Goal: Task Accomplishment & Management: Manage account settings

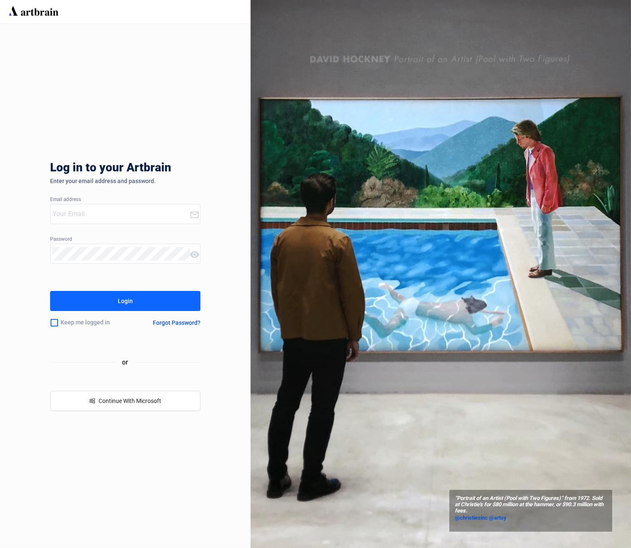
type input "[EMAIL_ADDRESS][DOMAIN_NAME]"
click at [109, 303] on button "Login" at bounding box center [125, 301] width 150 height 20
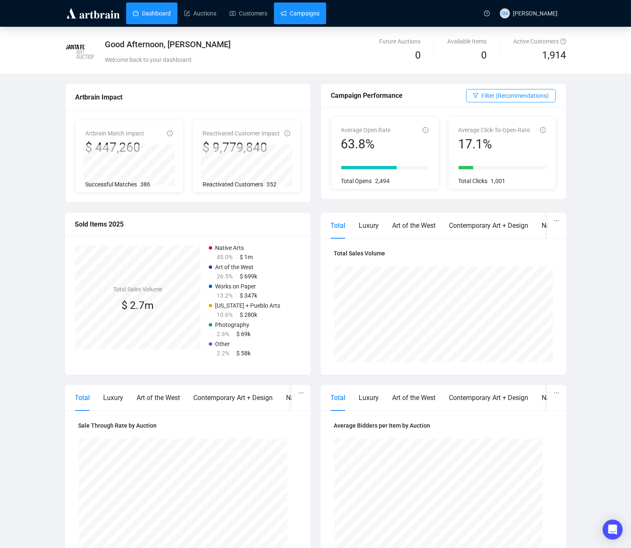
click at [306, 15] on link "Campaigns" at bounding box center [300, 14] width 39 height 22
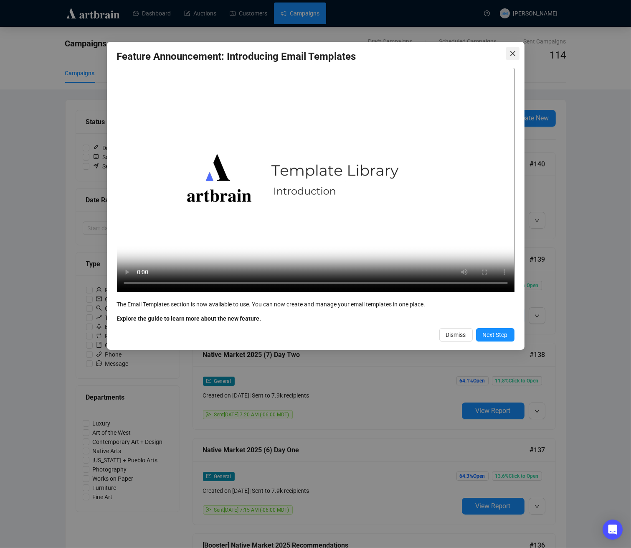
click at [511, 52] on icon "close" at bounding box center [513, 53] width 7 height 7
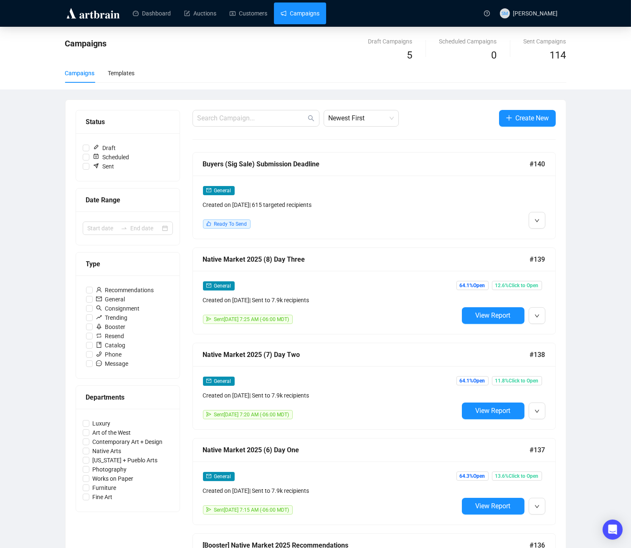
click at [584, 180] on div "Campaigns Draft Campaigns 5 Scheduled Campaigns 0 Sent Campaigns 114 Campaigns …" at bounding box center [315, 487] width 631 height 920
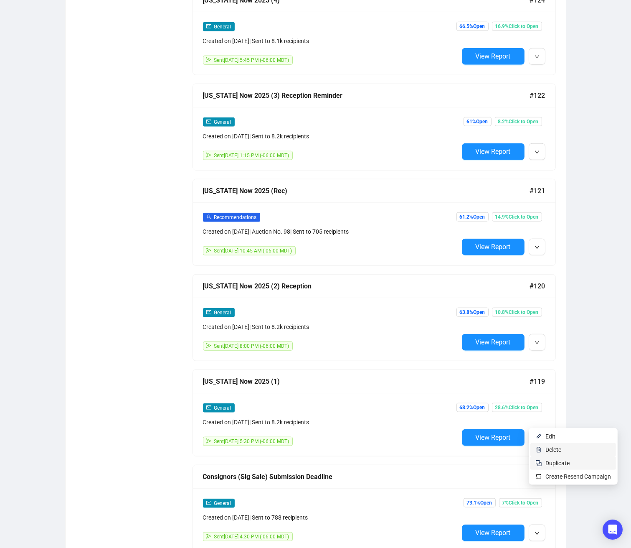
scroll to position [1403, 0]
click at [544, 464] on li "Duplicate" at bounding box center [574, 462] width 86 height 13
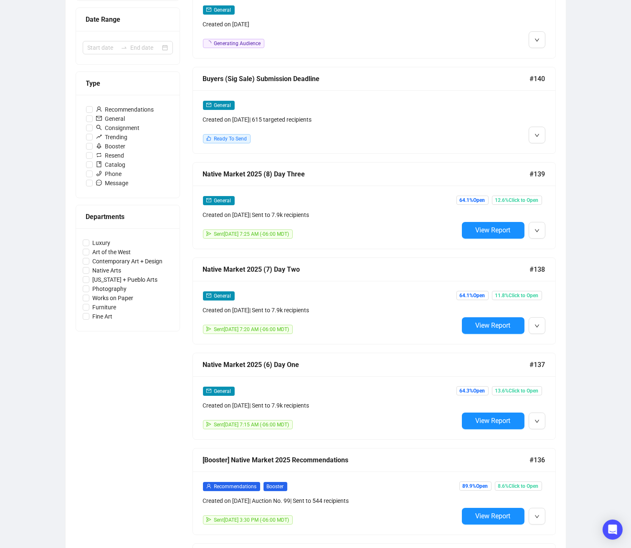
scroll to position [0, 0]
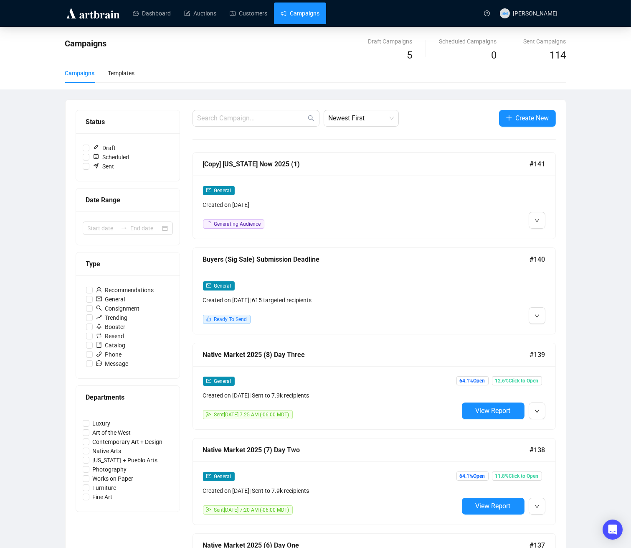
click at [249, 161] on div "[Copy] [US_STATE] Now 2025 (1)" at bounding box center [366, 164] width 327 height 10
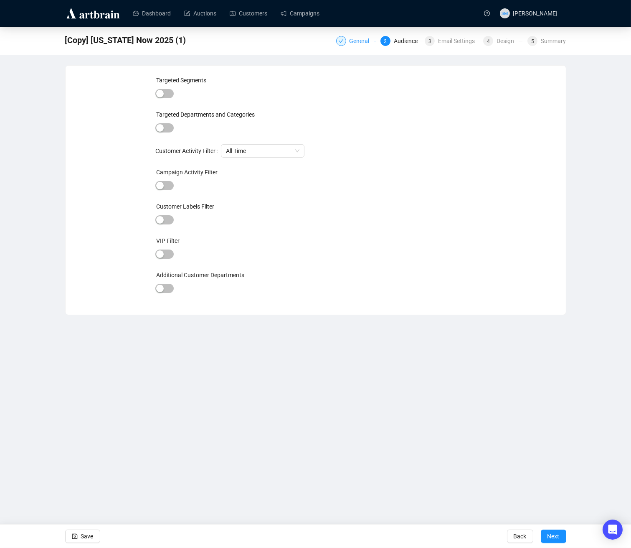
click at [358, 40] on div "General" at bounding box center [362, 41] width 25 height 10
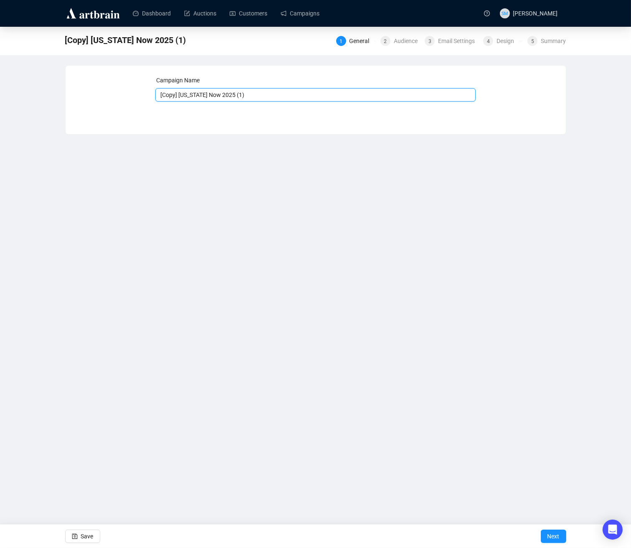
drag, startPoint x: 226, startPoint y: 94, endPoint x: 154, endPoint y: 91, distance: 71.9
click at [154, 91] on div "Campaign Name [Copy] [US_STATE] Now 2025 (1) Save Next" at bounding box center [316, 94] width 480 height 36
click at [165, 94] on input "COntemporary Art, Design + Photography 2025 (1)" at bounding box center [315, 94] width 320 height 13
click at [306, 94] on input "Contemporary Art, Design + Photography 2025 (1)" at bounding box center [315, 94] width 320 height 13
type input "Contemporary Art, Design + Photography 2025 (1)"
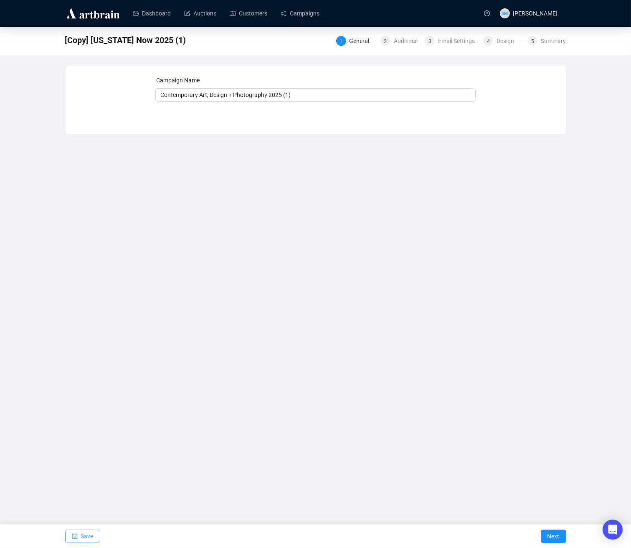
click at [90, 540] on span "Save" at bounding box center [87, 535] width 13 height 23
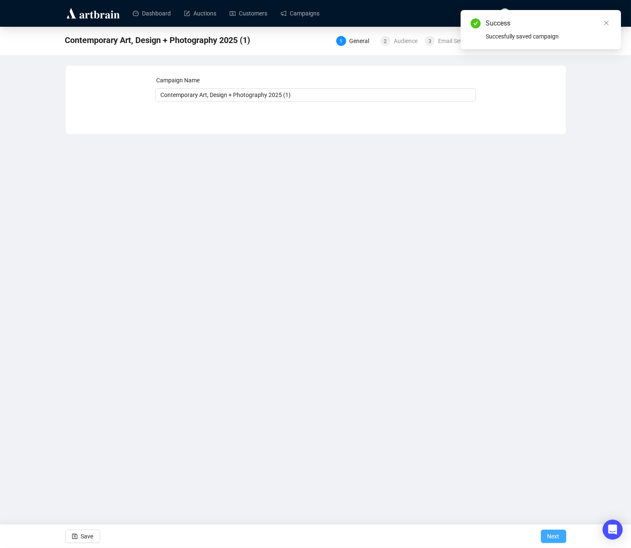
click at [559, 535] on span "Next" at bounding box center [554, 535] width 12 height 23
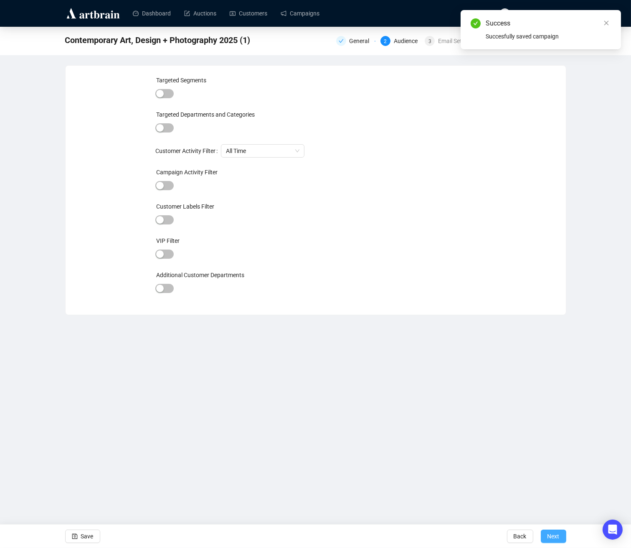
click at [558, 538] on span "Next" at bounding box center [554, 535] width 12 height 23
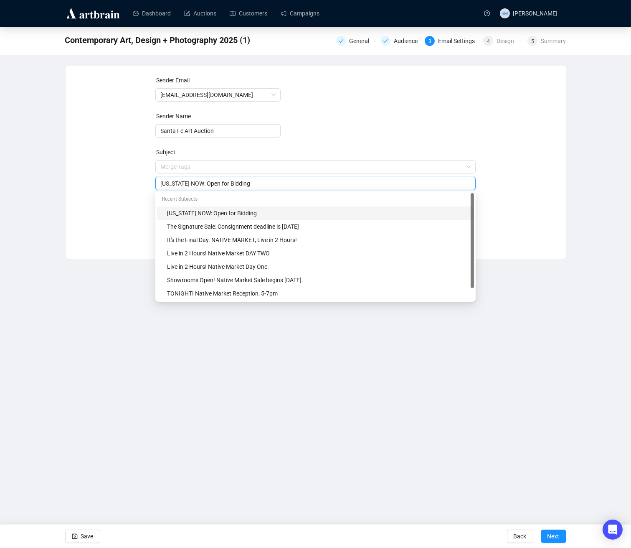
drag, startPoint x: 213, startPoint y: 165, endPoint x: 155, endPoint y: 165, distance: 58.9
click at [155, 165] on div "Sender Email [EMAIL_ADDRESS][DOMAIN_NAME] Sender Name Santa Fe Art Auction Subj…" at bounding box center [316, 156] width 480 height 160
drag, startPoint x: 212, startPoint y: 183, endPoint x: 161, endPoint y: 181, distance: 50.6
click at [161, 181] on input "[US_STATE] NOW: Open for Bidding" at bounding box center [315, 183] width 310 height 9
click at [307, 182] on input "Contemporary Art, Design + Photography: Open for Bidding" at bounding box center [315, 183] width 310 height 9
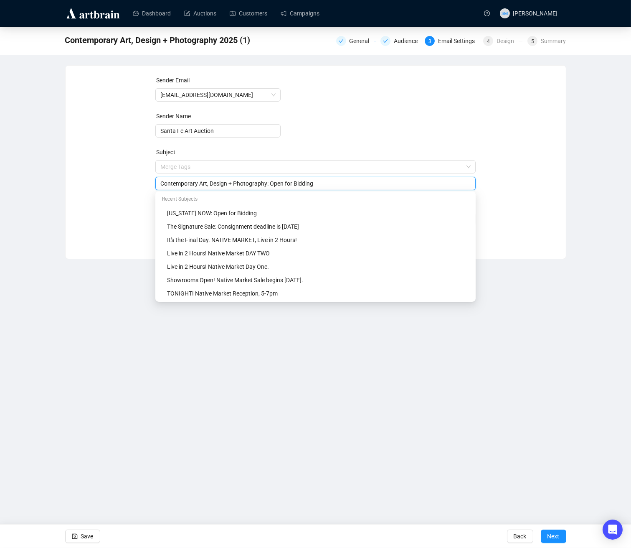
drag, startPoint x: 326, startPoint y: 183, endPoint x: 275, endPoint y: 183, distance: 51.4
click at [275, 183] on input "Contemporary Art, Design + Photography: Open for Bidding" at bounding box center [315, 183] width 310 height 9
type input "Contemporary Art, Design + Photography: OPEN FOR BIDDING"
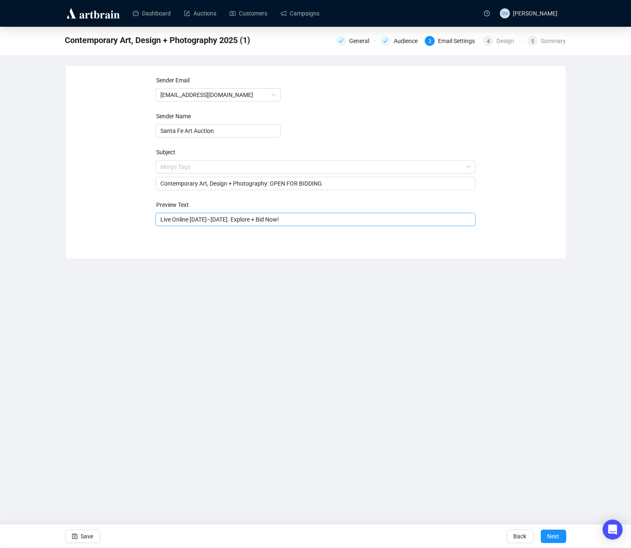
click at [181, 217] on input "Live Online [DATE]–[DATE]. Explore + Bid Now!" at bounding box center [315, 219] width 310 height 9
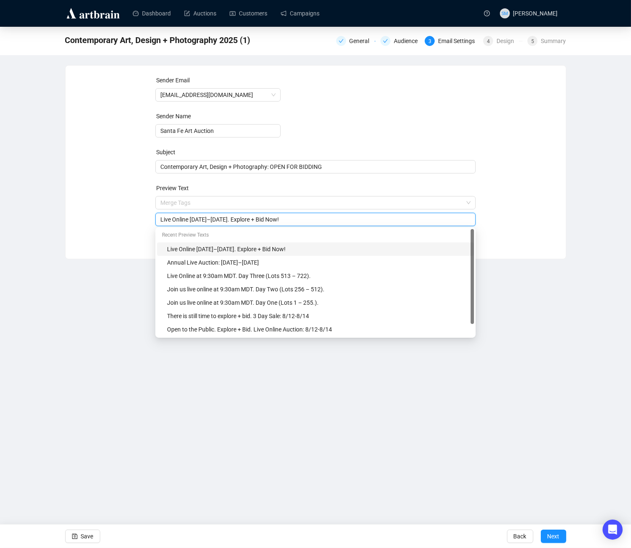
drag, startPoint x: 221, startPoint y: 219, endPoint x: 193, endPoint y: 218, distance: 28.8
click at [193, 218] on input "Live Online [DATE]–[DATE]. Explore + Bid Now!" at bounding box center [315, 219] width 310 height 9
type input "Live Online [DATE]–[DATE]. Explore + Bid Now!"
click at [339, 199] on input "search" at bounding box center [311, 202] width 303 height 13
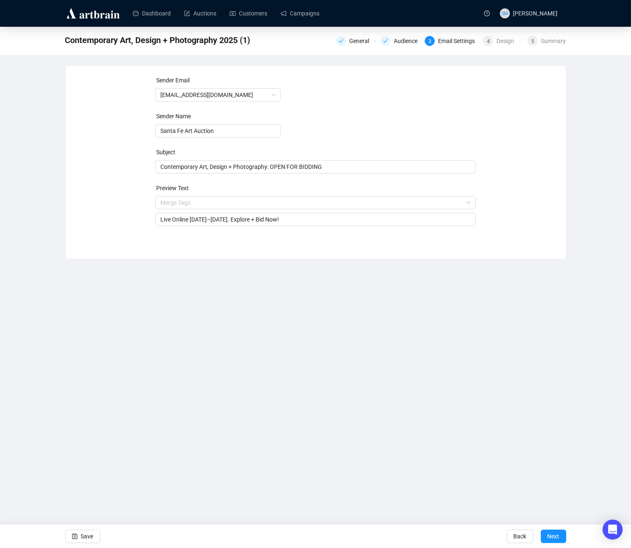
click at [114, 219] on div "Sender Email [EMAIL_ADDRESS][DOMAIN_NAME] Sender Name Santa Fe Art Auction Subj…" at bounding box center [316, 156] width 480 height 160
click at [85, 536] on span "Save" at bounding box center [87, 535] width 13 height 23
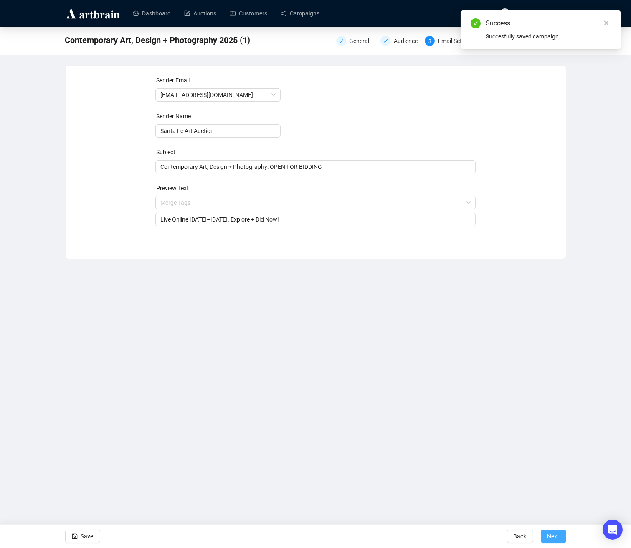
click at [550, 535] on span "Next" at bounding box center [554, 535] width 12 height 23
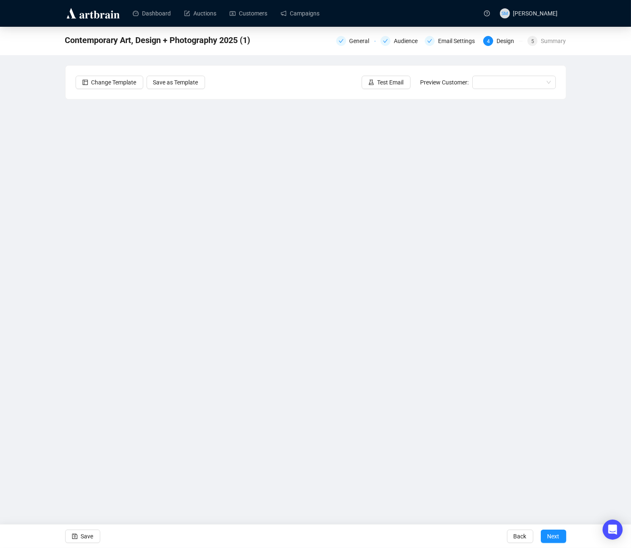
click at [605, 358] on div "Contemporary Art, Design + Photography 2025 (1) General Audience Email Settings…" at bounding box center [315, 233] width 631 height 412
click at [90, 535] on span "Save" at bounding box center [87, 535] width 13 height 23
click at [80, 537] on button "Save" at bounding box center [82, 535] width 35 height 13
